Goal: Check status: Check status

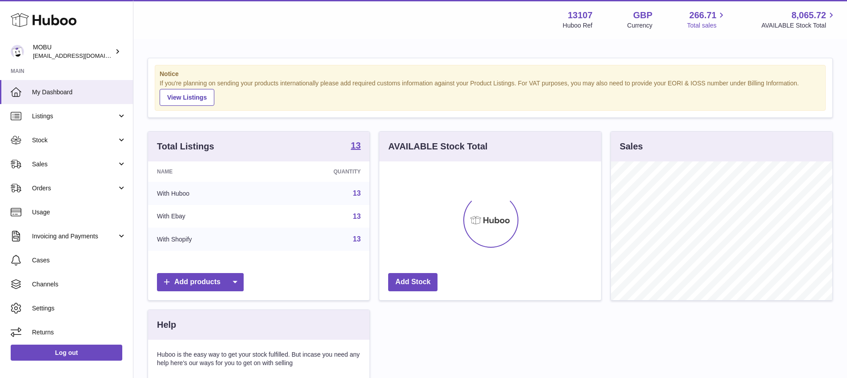
scroll to position [139, 222]
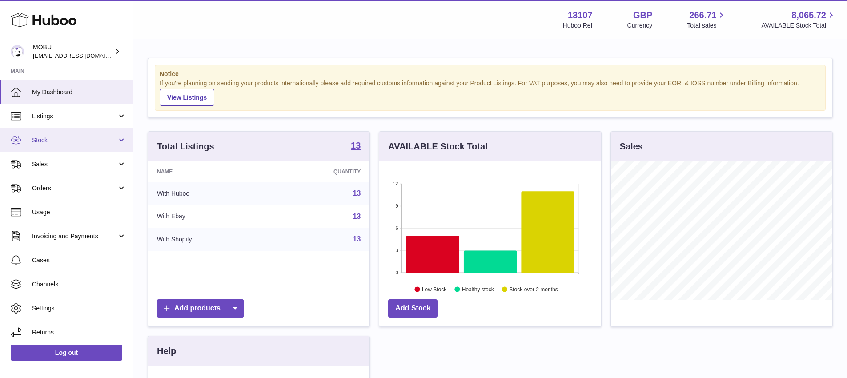
click at [70, 144] on span "Stock" at bounding box center [74, 140] width 85 height 8
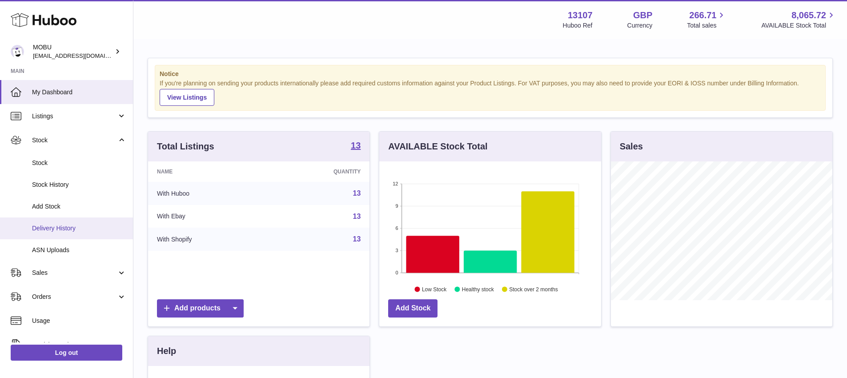
click at [62, 227] on span "Delivery History" at bounding box center [79, 228] width 94 height 8
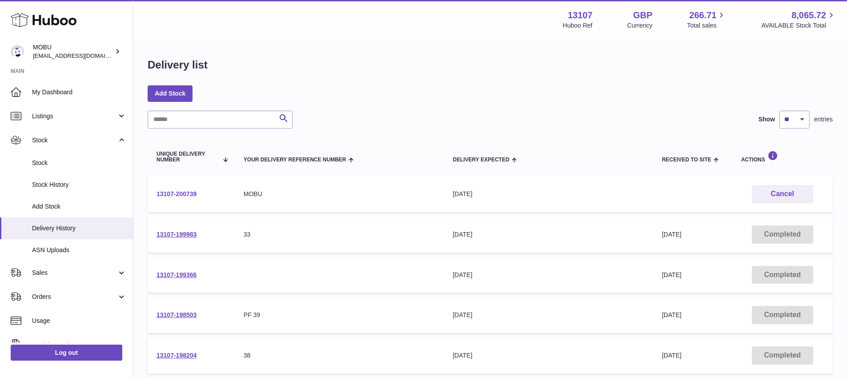
click at [188, 192] on link "13107-200739" at bounding box center [176, 193] width 40 height 7
